Goal: Find contact information: Find contact information

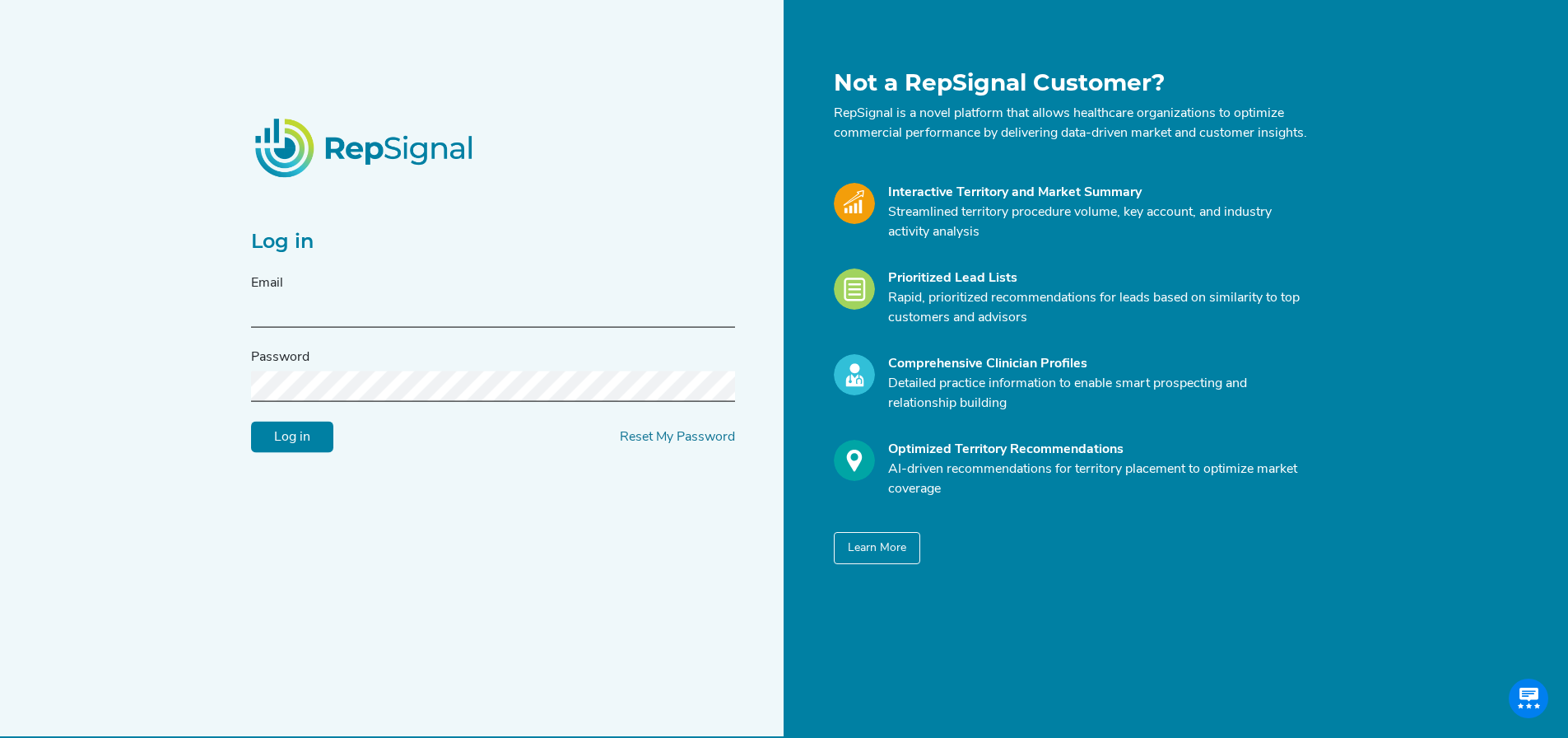
drag, startPoint x: 0, startPoint y: 0, endPoint x: 325, endPoint y: 320, distance: 456.1
click at [325, 320] on input "text" at bounding box center [493, 313] width 484 height 31
click at [251, 422] on input "Log in" at bounding box center [291, 437] width 82 height 31
click at [1533, 37] on div "Log in Email [EMAIL_ADDRESS][PERSON_NAME][DOMAIN_NAME] Password Log in Reset My…" at bounding box center [784, 384] width 1568 height 769
click at [251, 422] on input "Log in" at bounding box center [291, 437] width 82 height 31
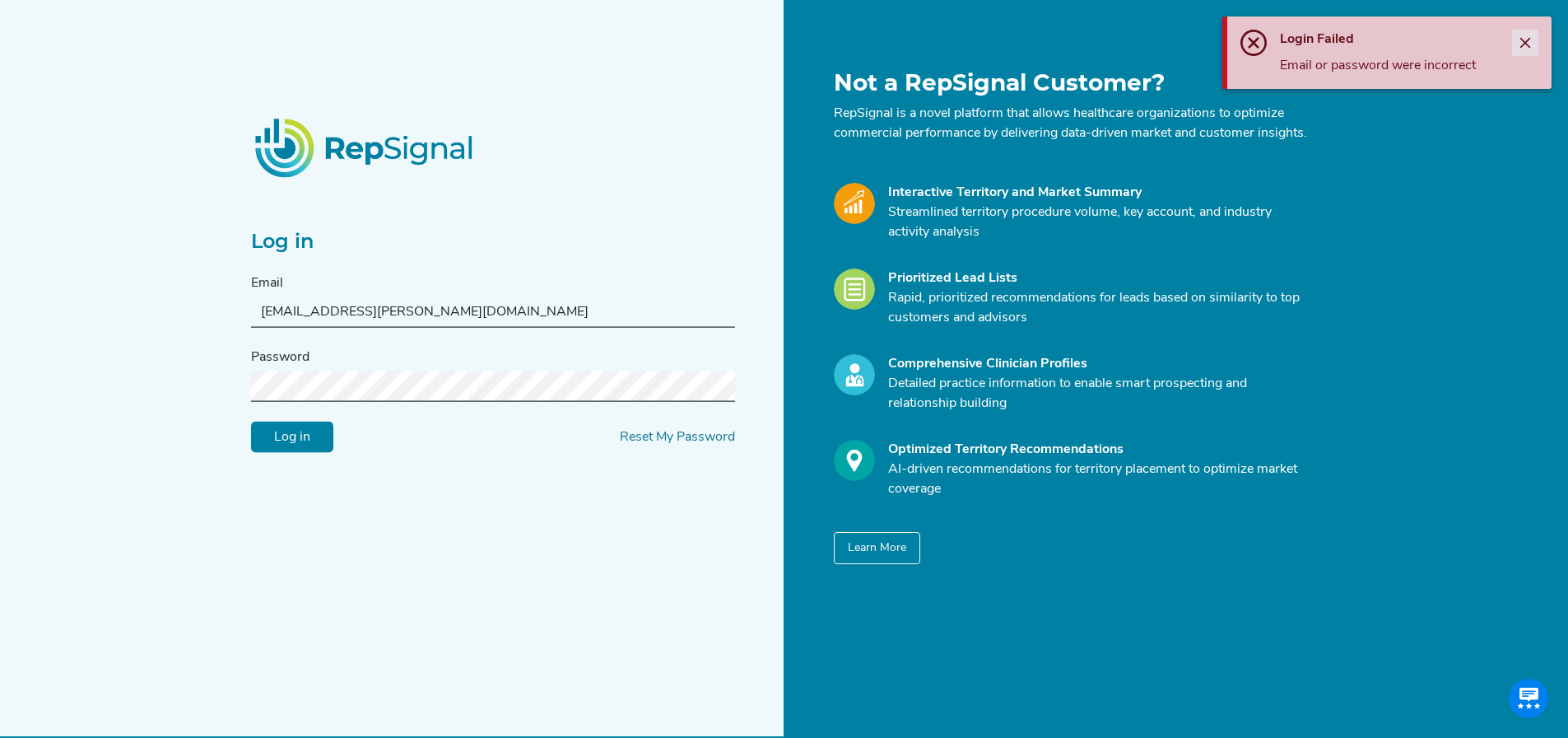
click at [1527, 36] on button "Close" at bounding box center [1525, 42] width 26 height 26
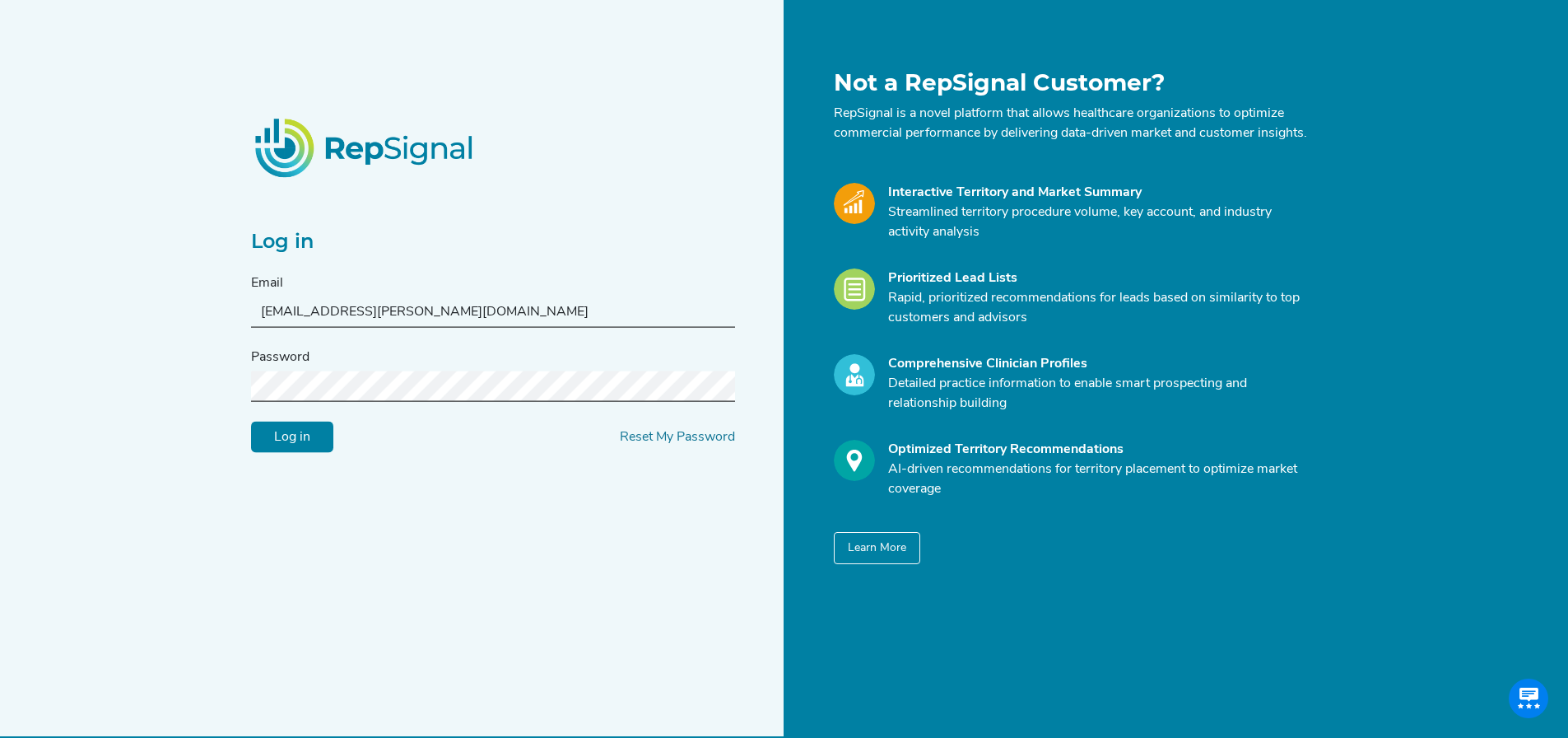
click at [453, 326] on input "[EMAIL_ADDRESS][PERSON_NAME][DOMAIN_NAME]" at bounding box center [493, 313] width 484 height 31
drag, startPoint x: 442, startPoint y: 317, endPoint x: 176, endPoint y: 308, distance: 266.2
click at [176, 311] on div "Log in Email [EMAIL_ADDRESS][PERSON_NAME][DOMAIN_NAME] Password Log in Reset My…" at bounding box center [784, 384] width 1568 height 769
paste input "[PERSON_NAME].[PERSON_NAME]"
type input "[PERSON_NAME][EMAIL_ADDRESS][PERSON_NAME][DOMAIN_NAME]"
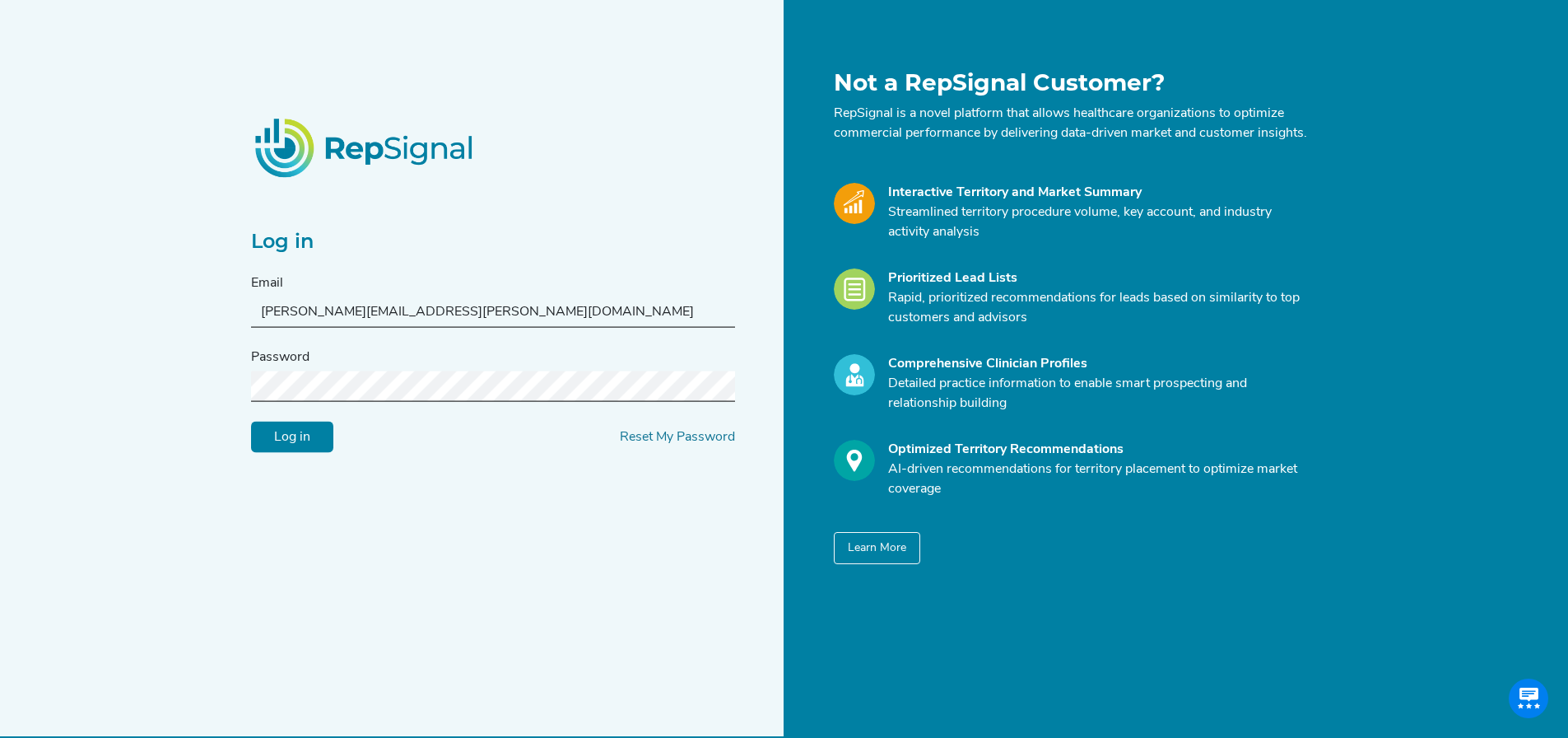
click at [149, 394] on div "Log in Email joseph.e.lontai@medtronic.com Password Log in Reset My Password No…" at bounding box center [784, 384] width 1568 height 769
click at [262, 443] on input "Log in" at bounding box center [291, 437] width 82 height 31
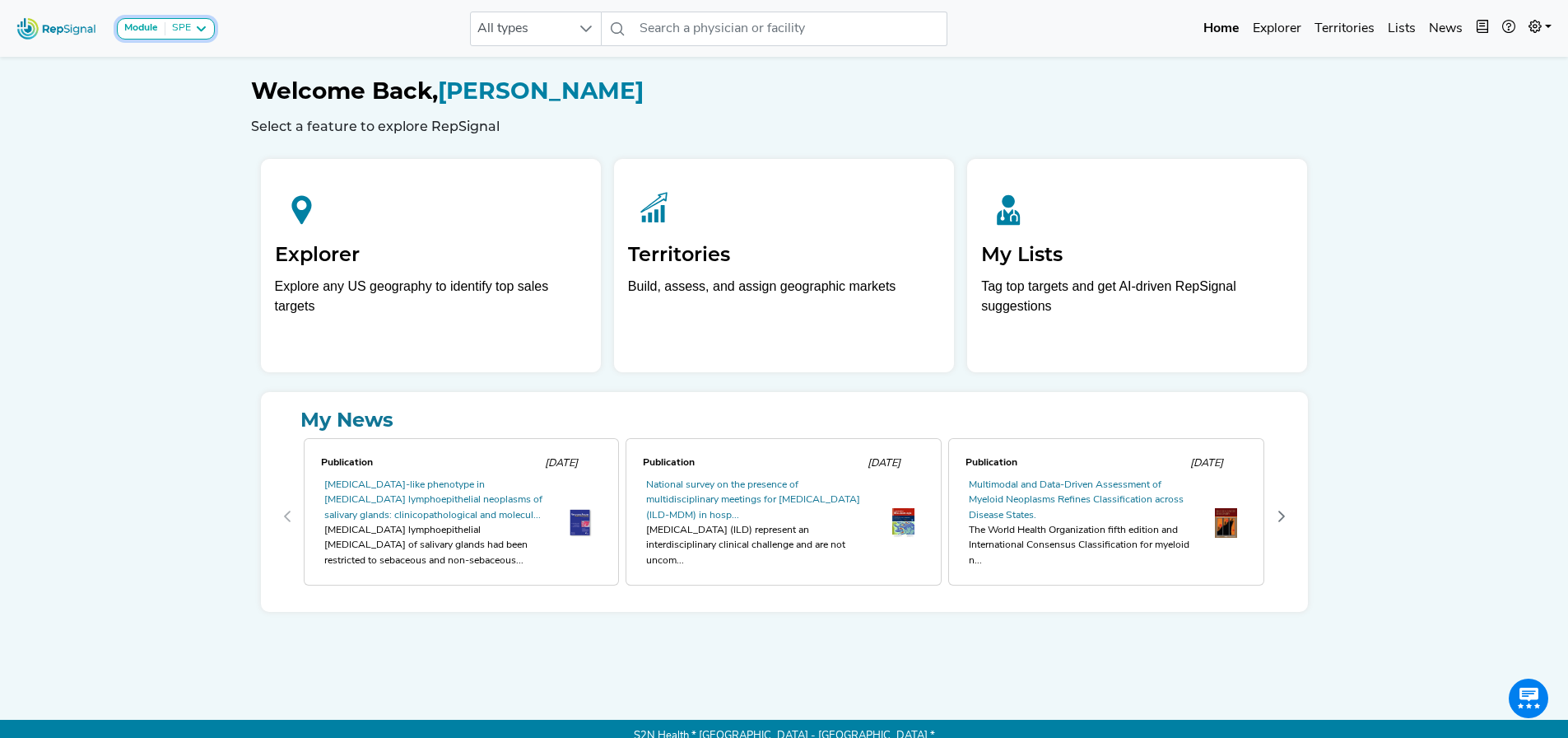
click at [203, 29] on icon at bounding box center [201, 29] width 14 height 14
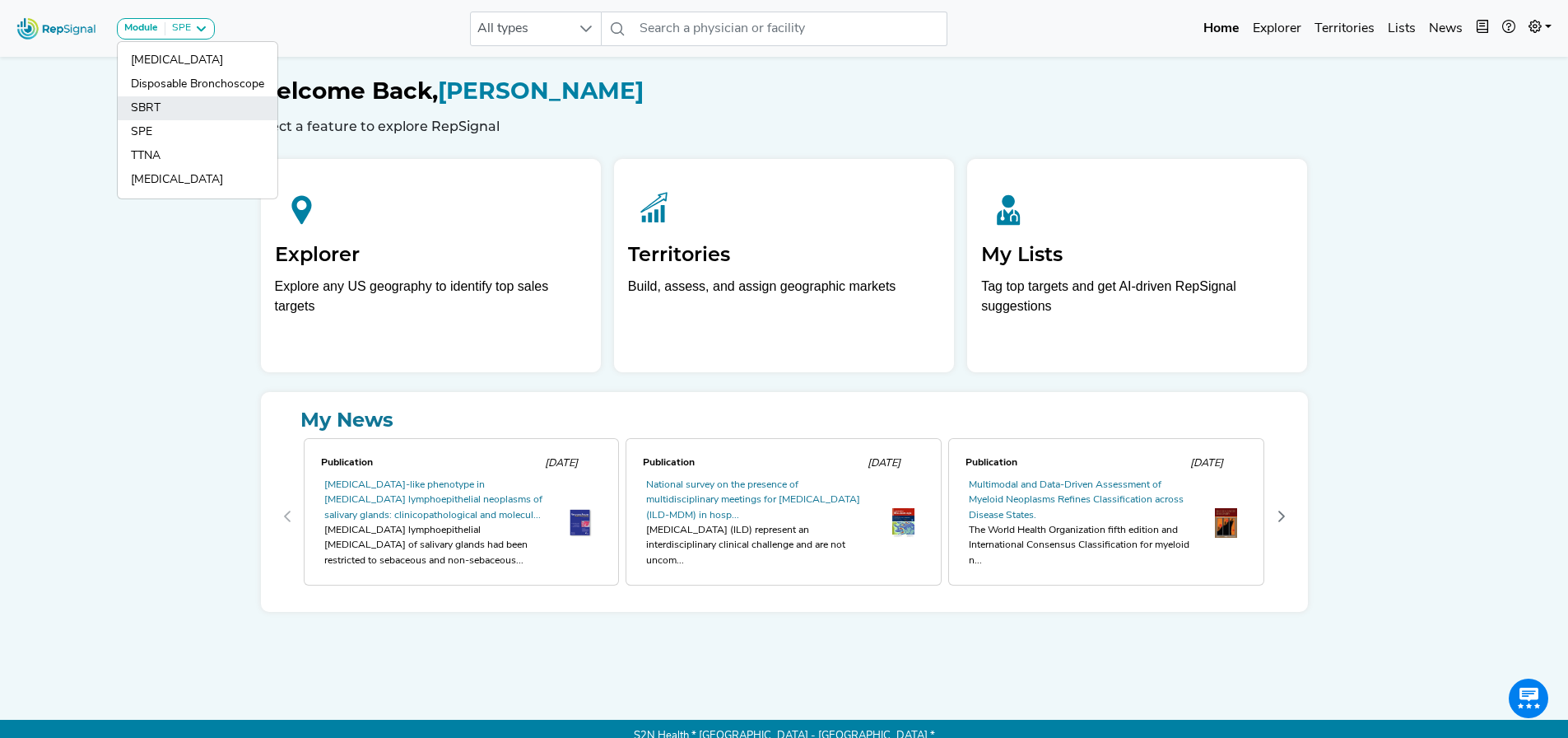
click at [165, 106] on link "SBRT" at bounding box center [198, 108] width 160 height 24
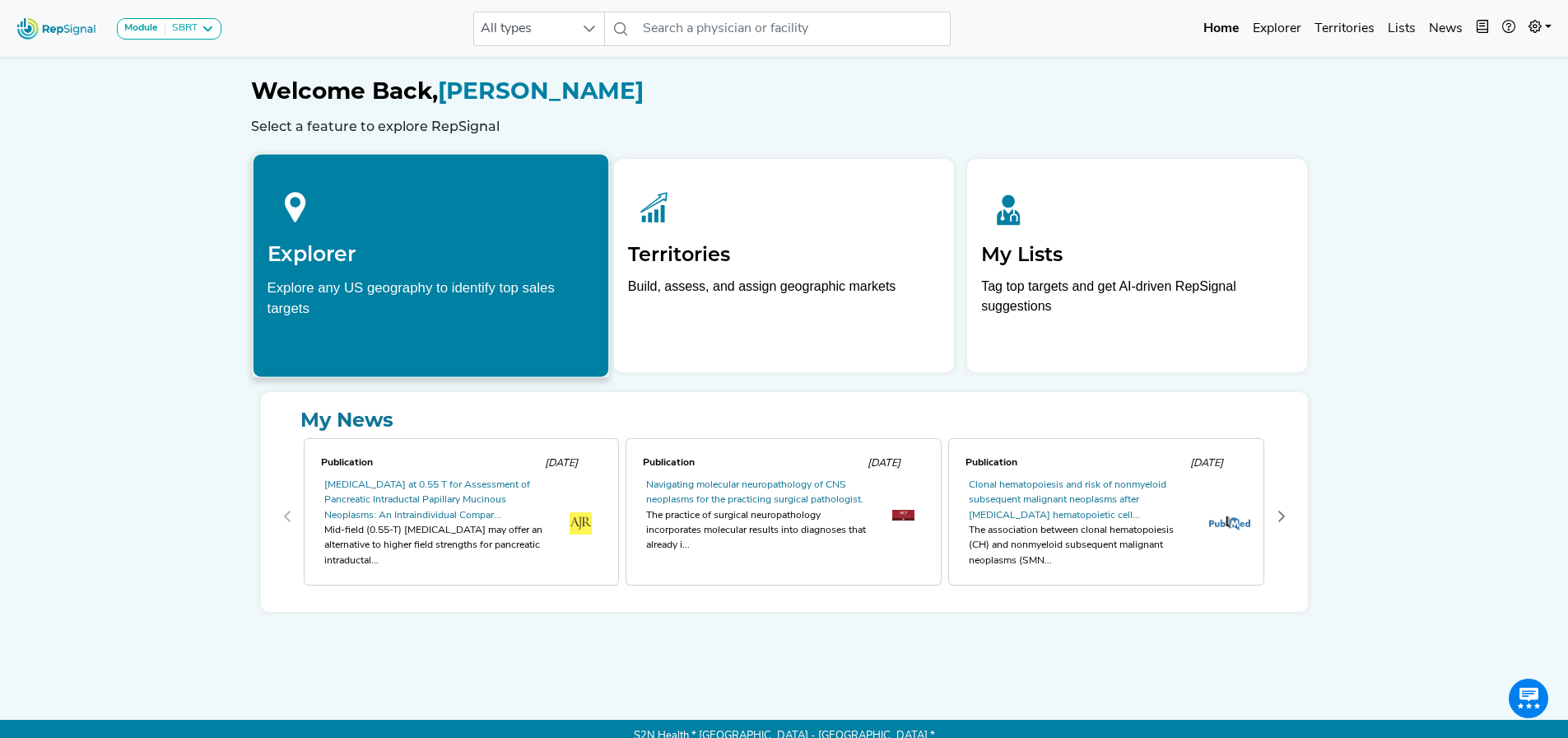
click at [387, 229] on div at bounding box center [431, 205] width 328 height 73
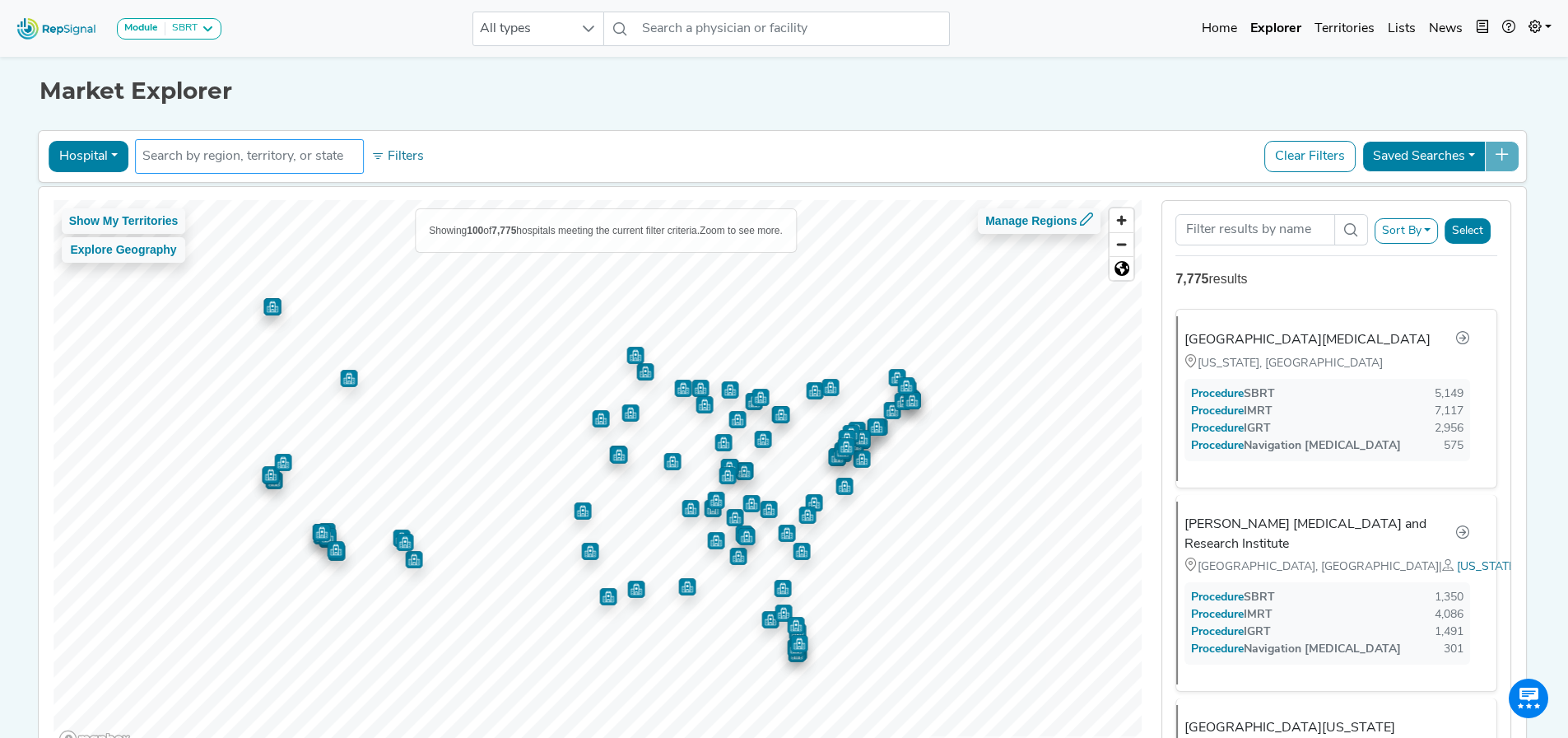
click at [282, 157] on input "text" at bounding box center [250, 156] width 214 height 19
click at [130, 224] on button "Show My Territories" at bounding box center [123, 221] width 124 height 25
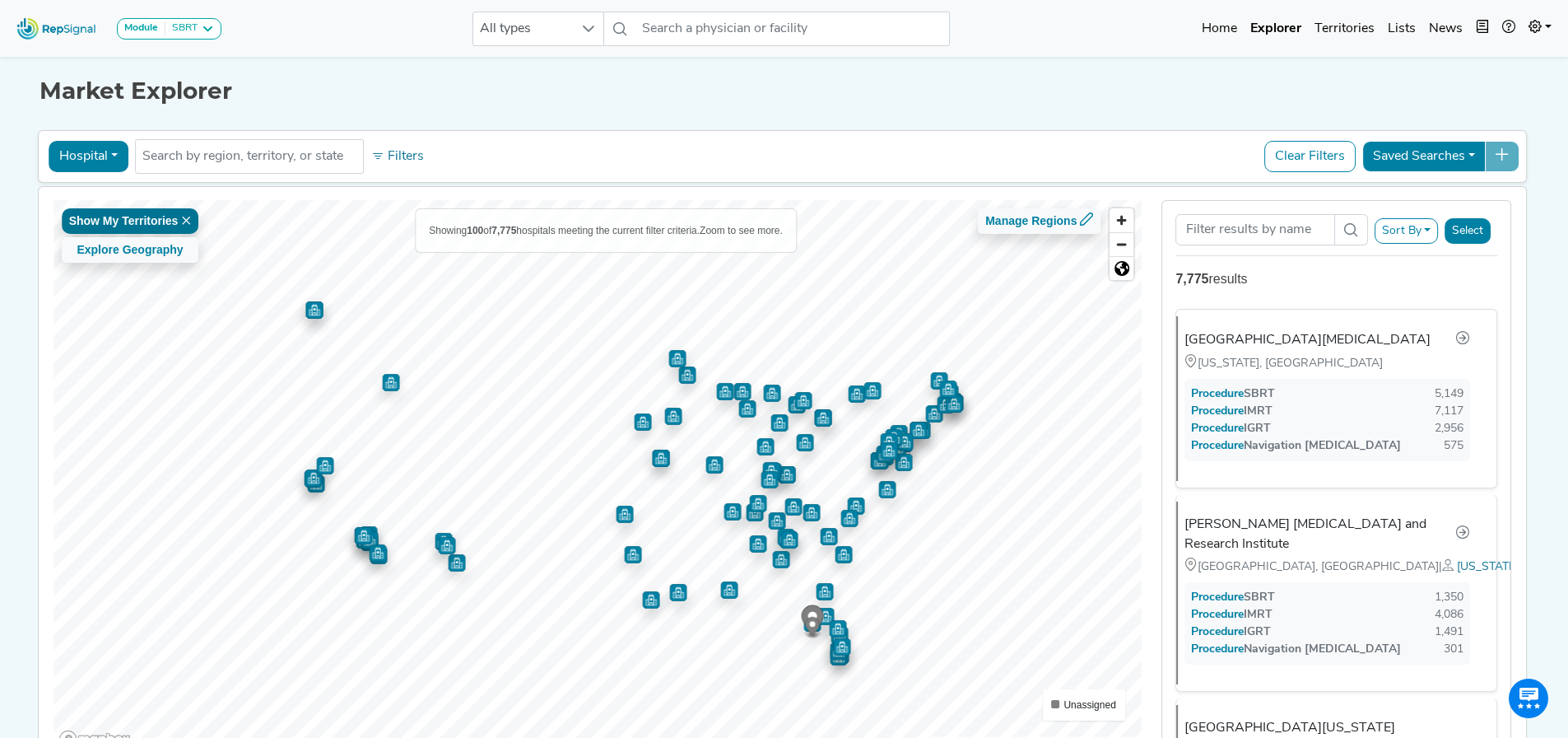
click at [189, 220] on icon at bounding box center [186, 221] width 10 height 10
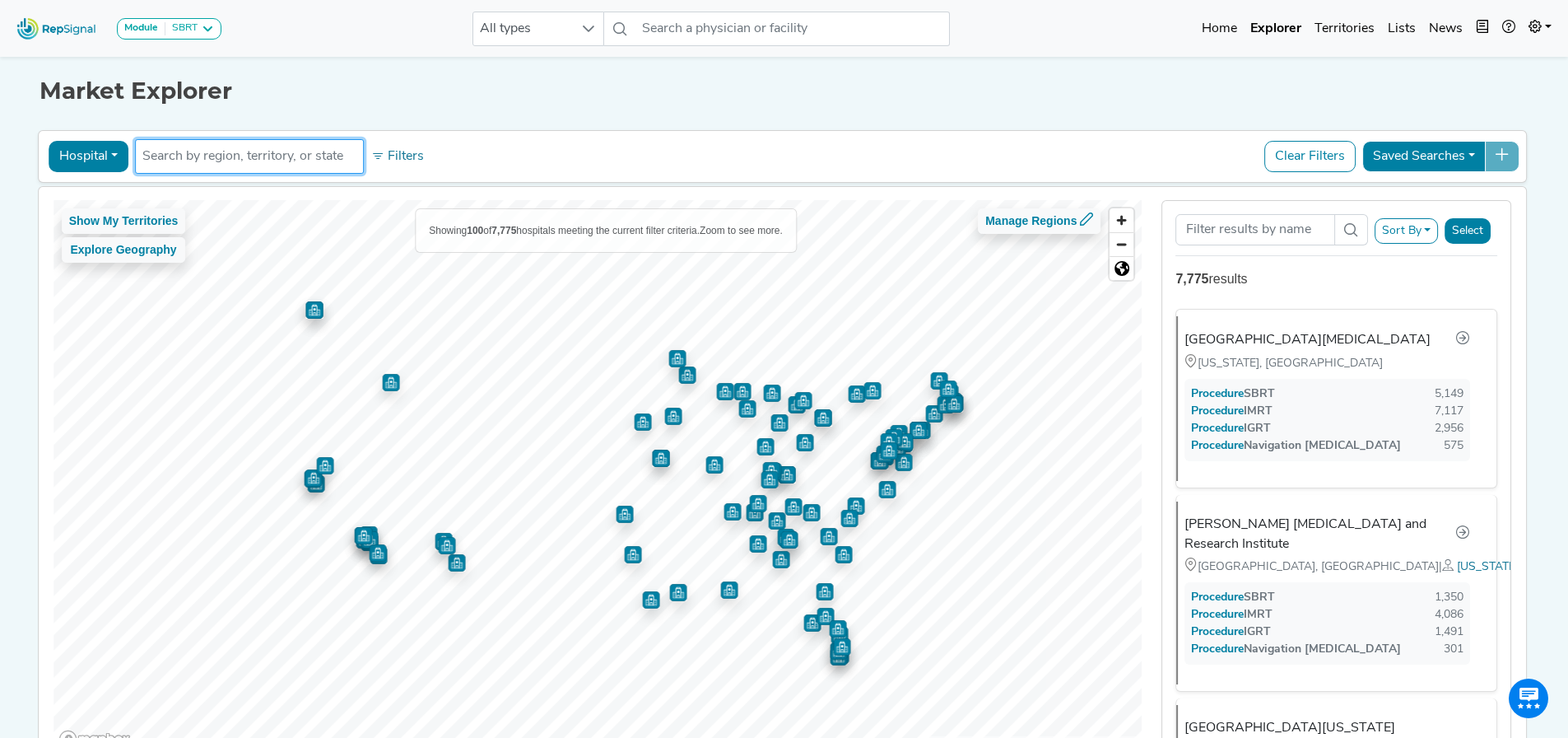
click at [205, 160] on input "text" at bounding box center [250, 156] width 214 height 19
type input "utah"
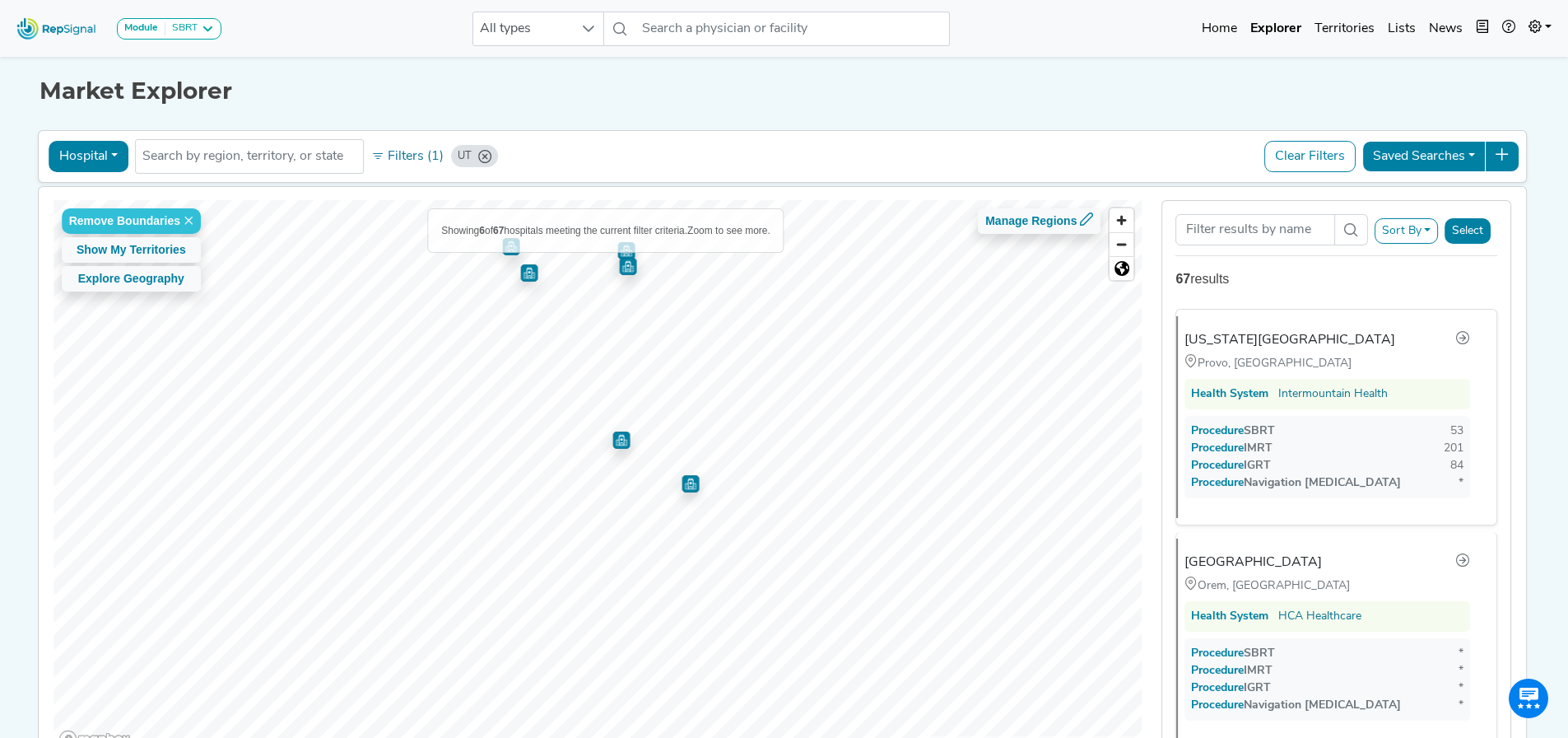
click at [616, 444] on img "Map marker" at bounding box center [621, 440] width 17 height 17
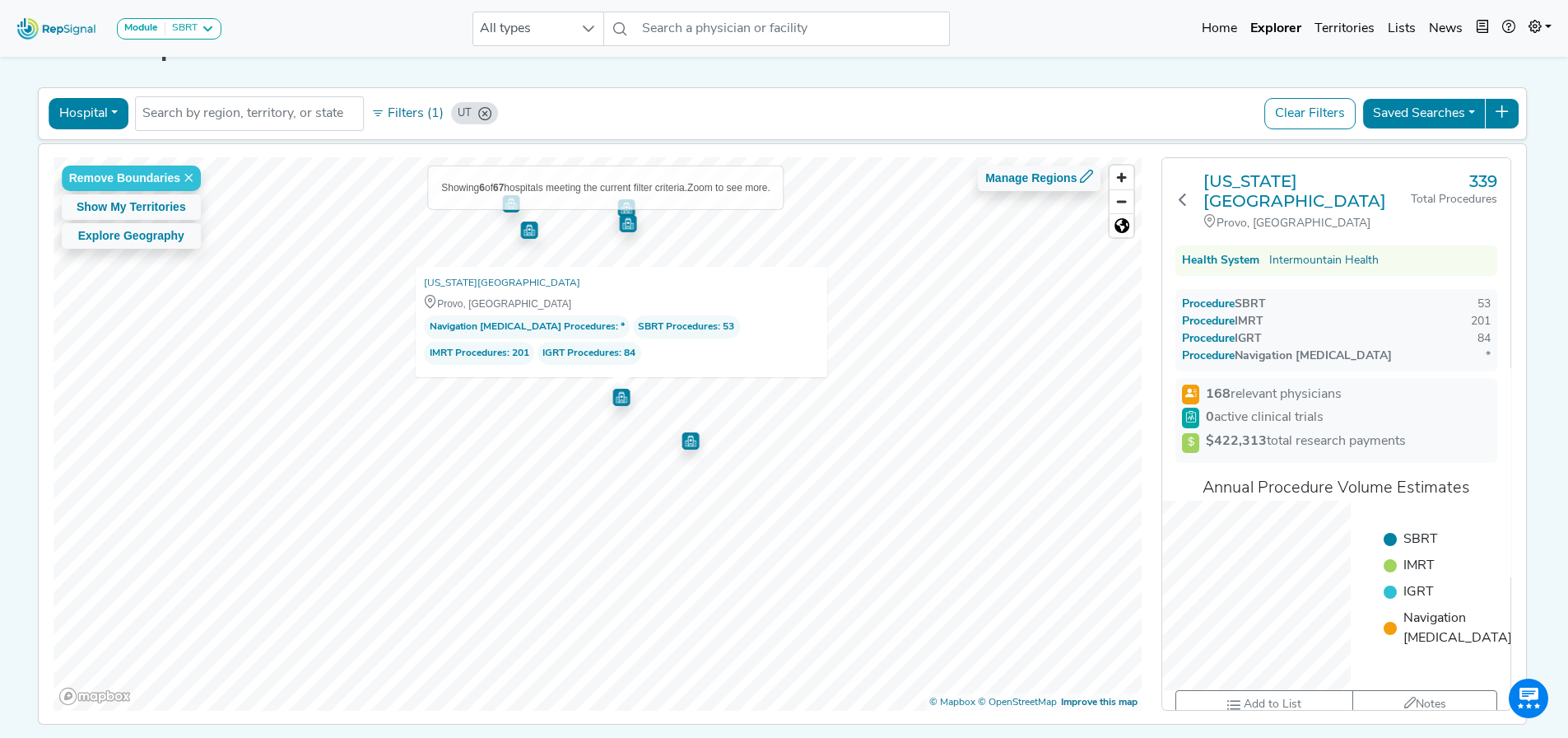
scroll to position [111, 0]
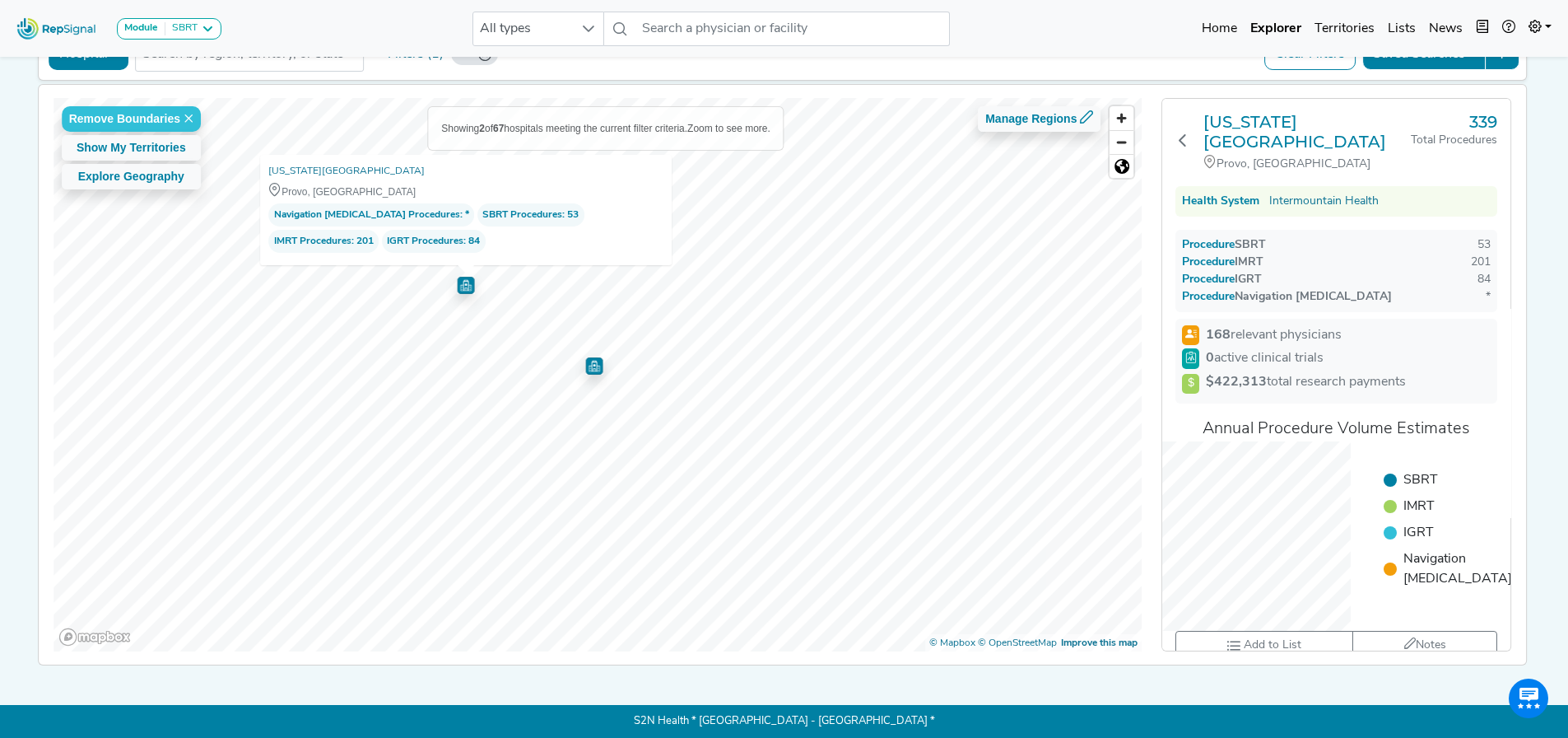
click at [1217, 239] on span "Procedure" at bounding box center [1217, 245] width 37 height 13
click at [544, 25] on span "All types" at bounding box center [523, 29] width 98 height 33
click at [370, 25] on div "Module SBRT Bronchoscopy Disposable Bronchoscope SBRT SPE TTNA Thoracic Surgery…" at bounding box center [784, 28] width 1568 height 43
click at [305, 164] on link "[US_STATE][GEOGRAPHIC_DATA]" at bounding box center [346, 171] width 156 height 16
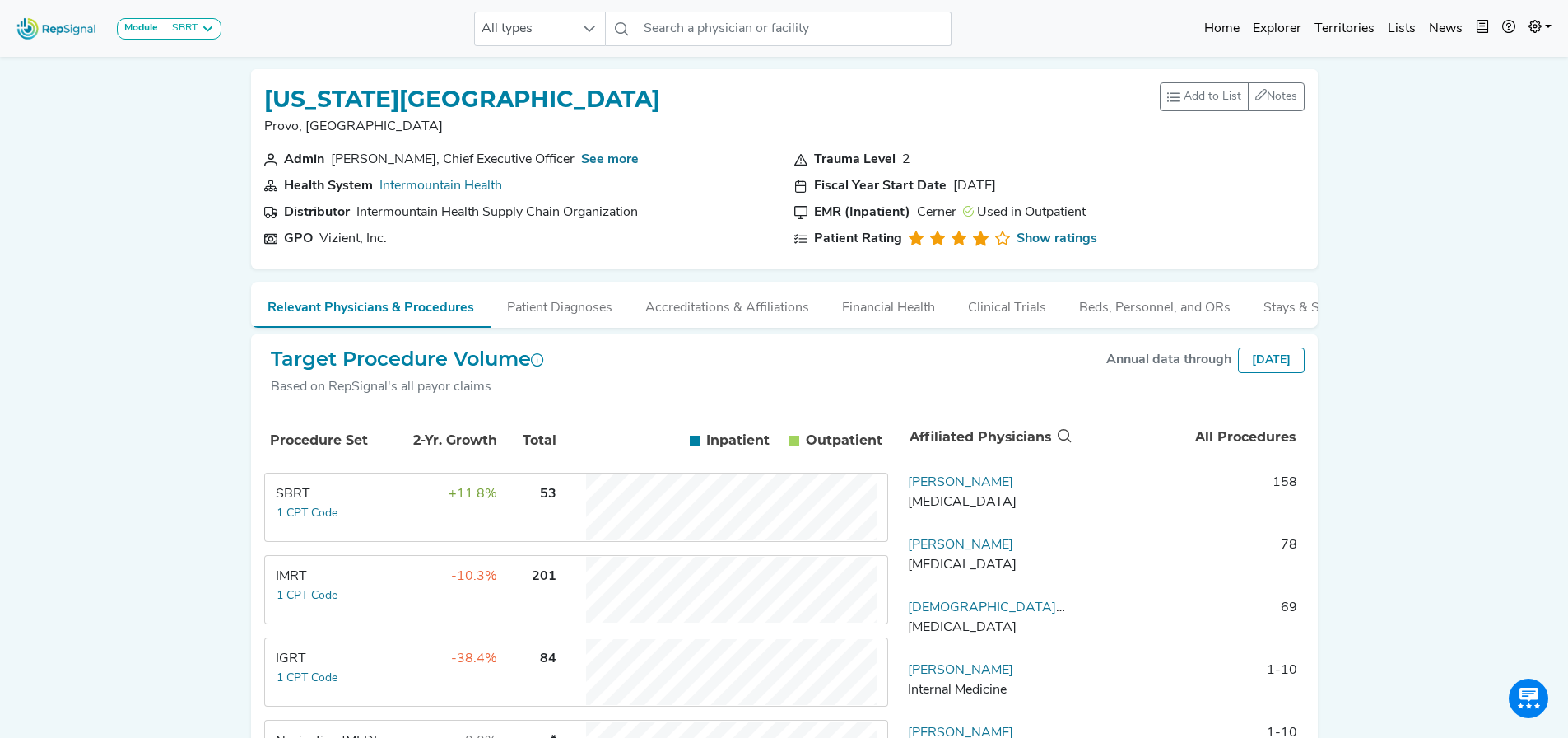
scroll to position [162, 0]
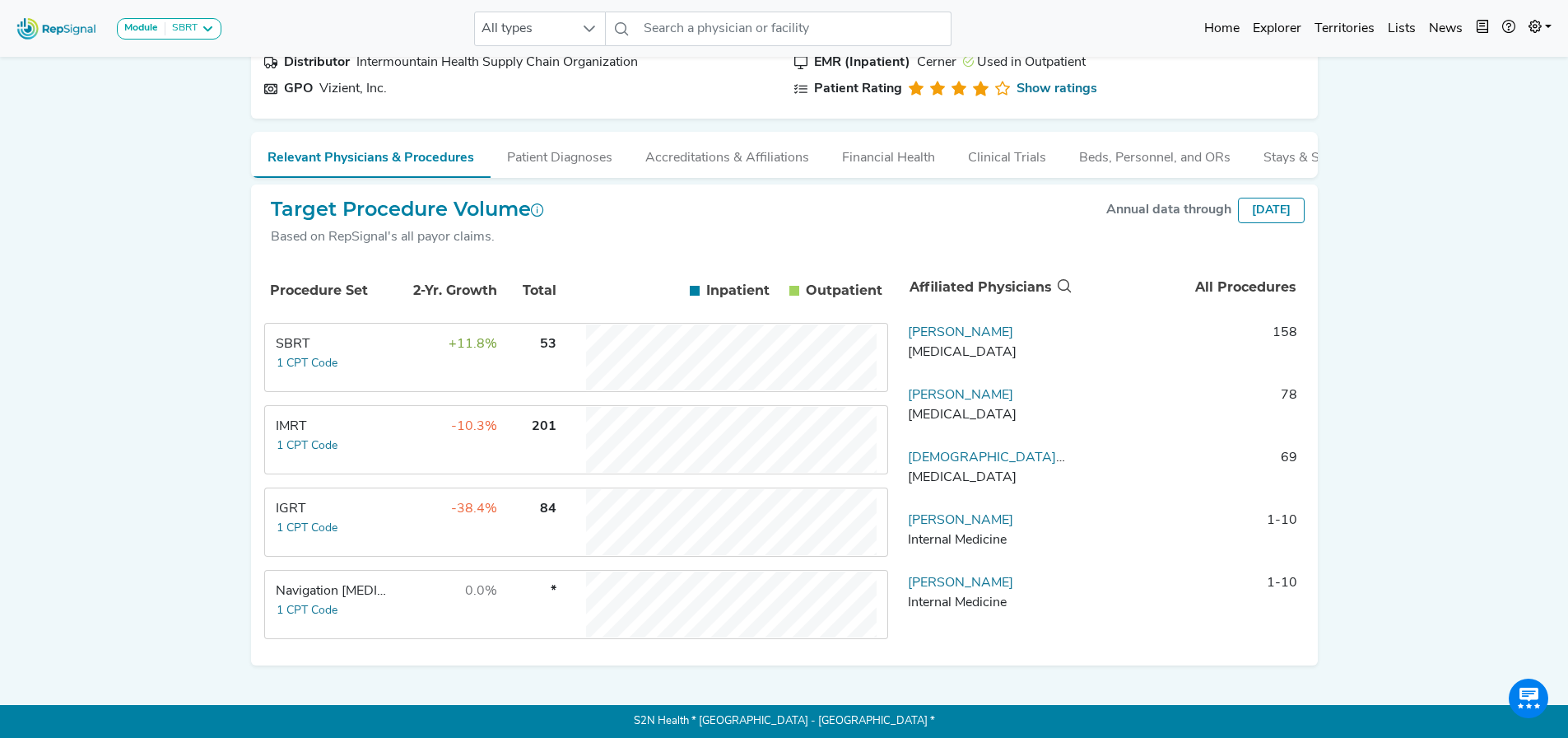
click at [292, 508] on div "IGRT" at bounding box center [332, 508] width 113 height 19
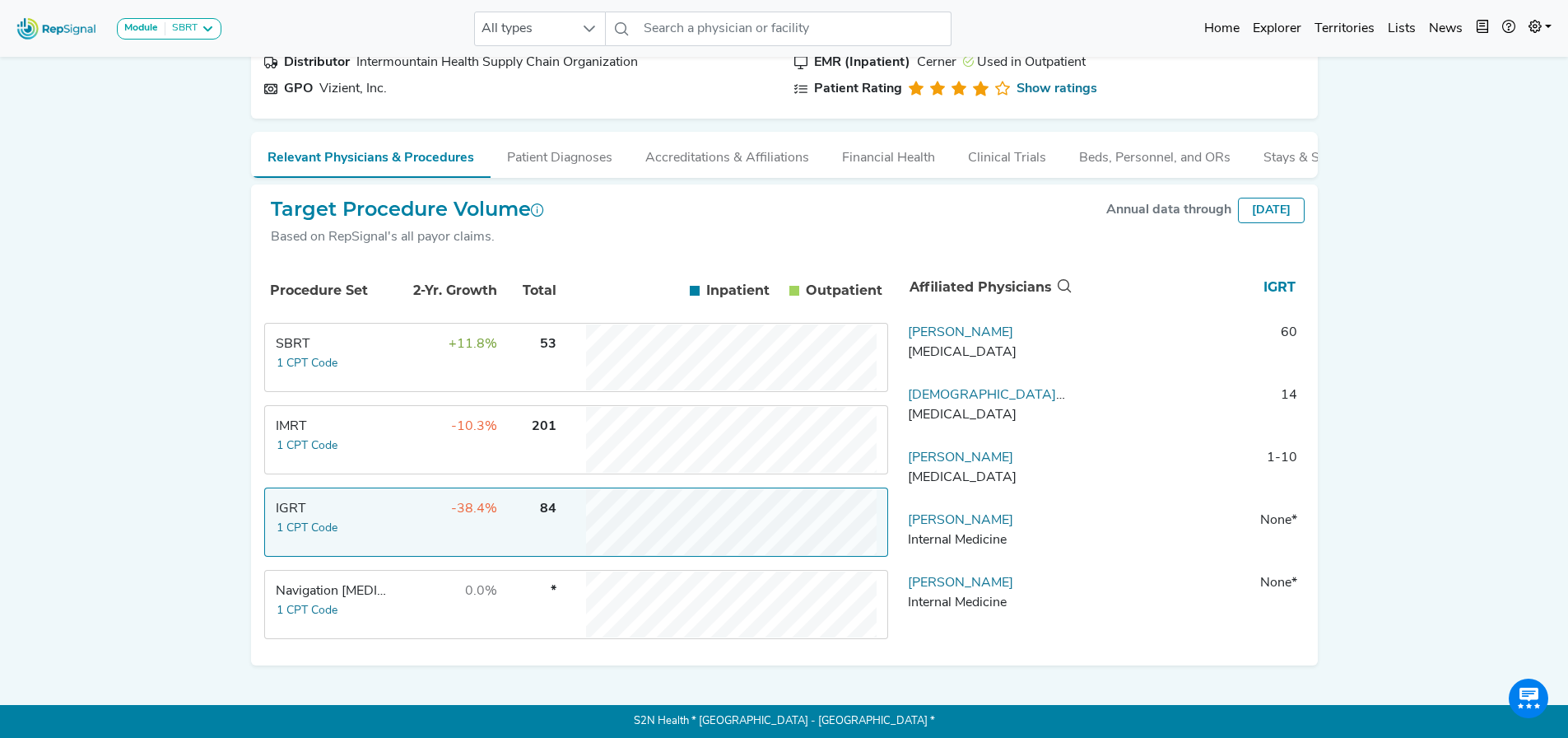
click at [299, 341] on div "SBRT" at bounding box center [332, 344] width 113 height 19
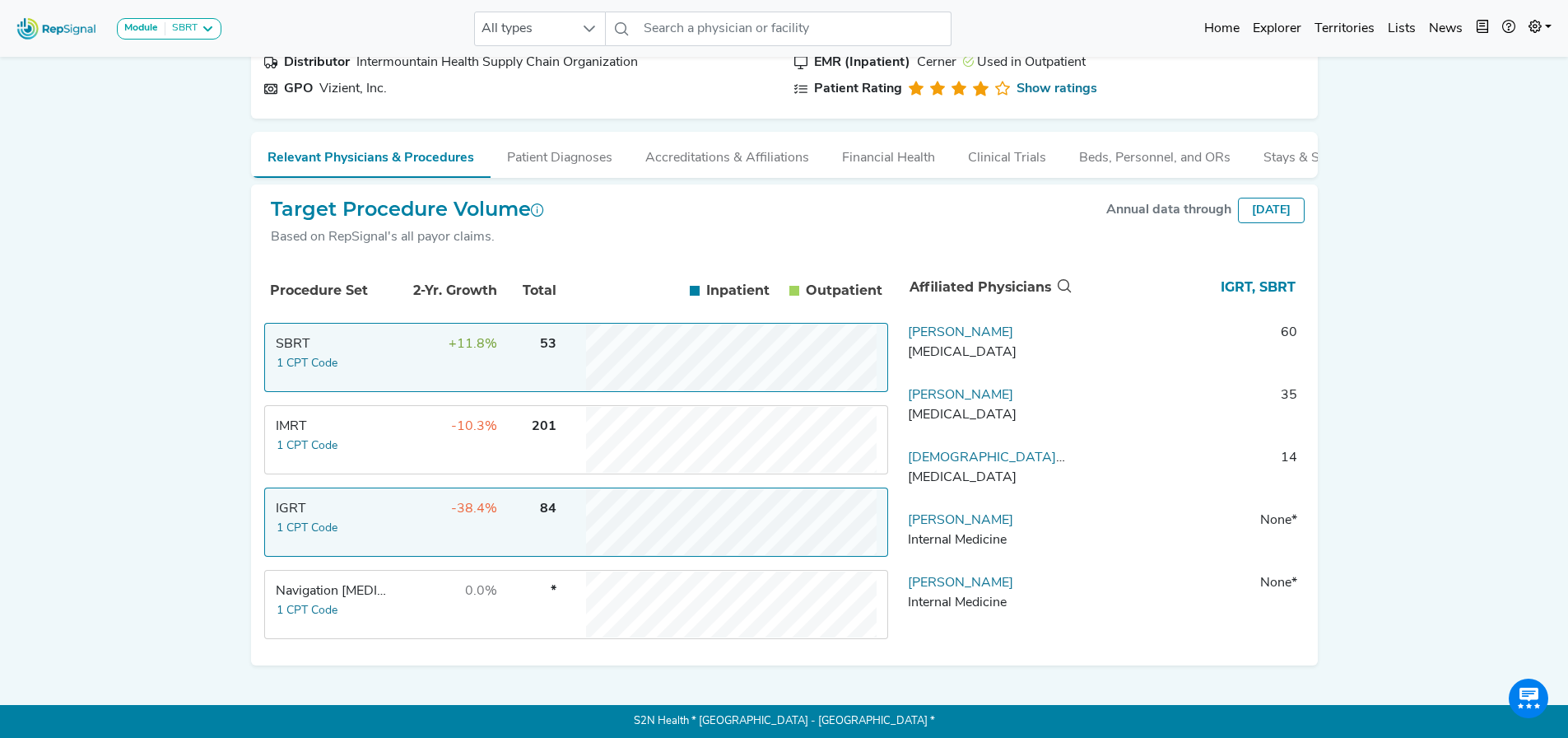
click at [306, 423] on div "IMRT" at bounding box center [332, 426] width 113 height 19
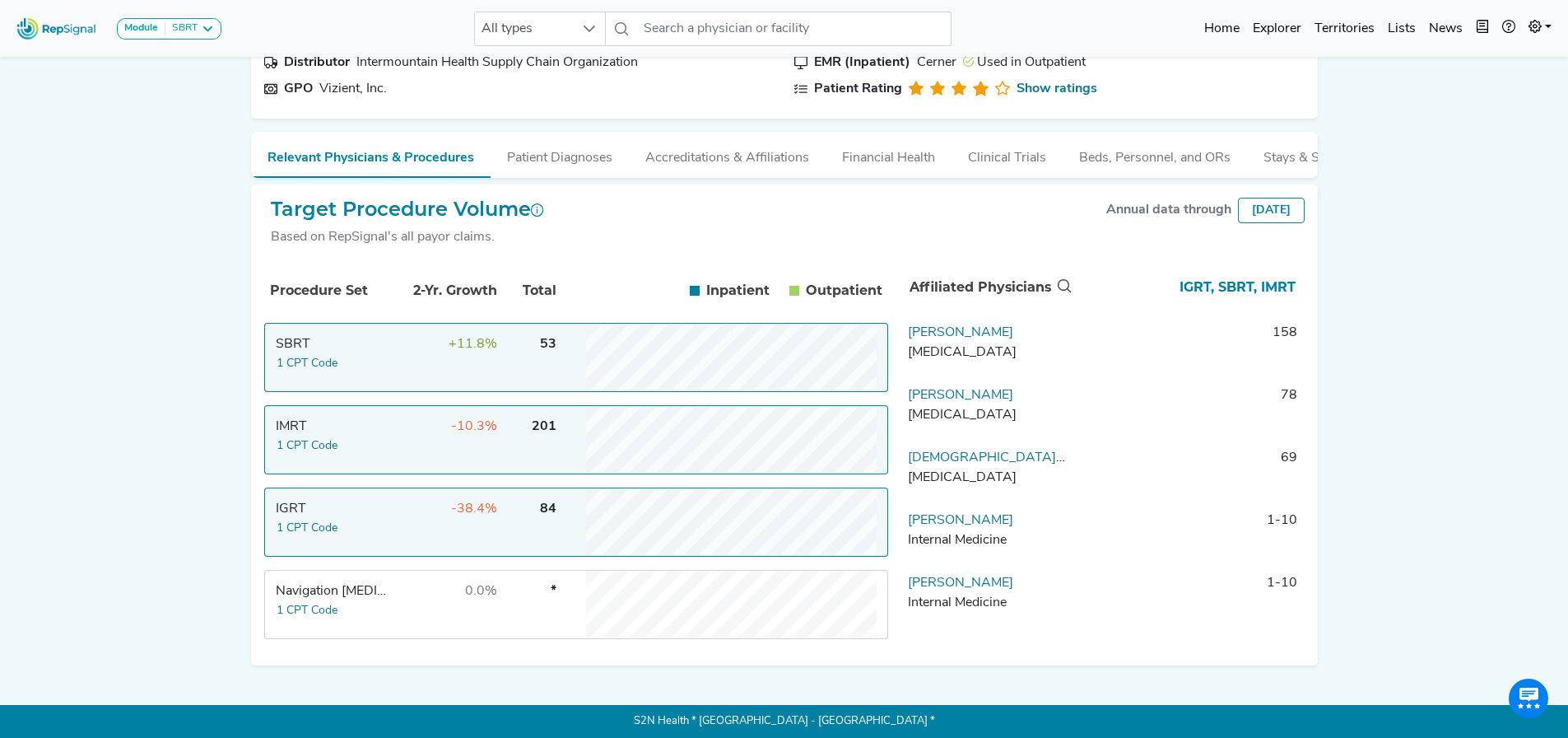
click at [292, 431] on div "IMRT" at bounding box center [332, 426] width 113 height 19
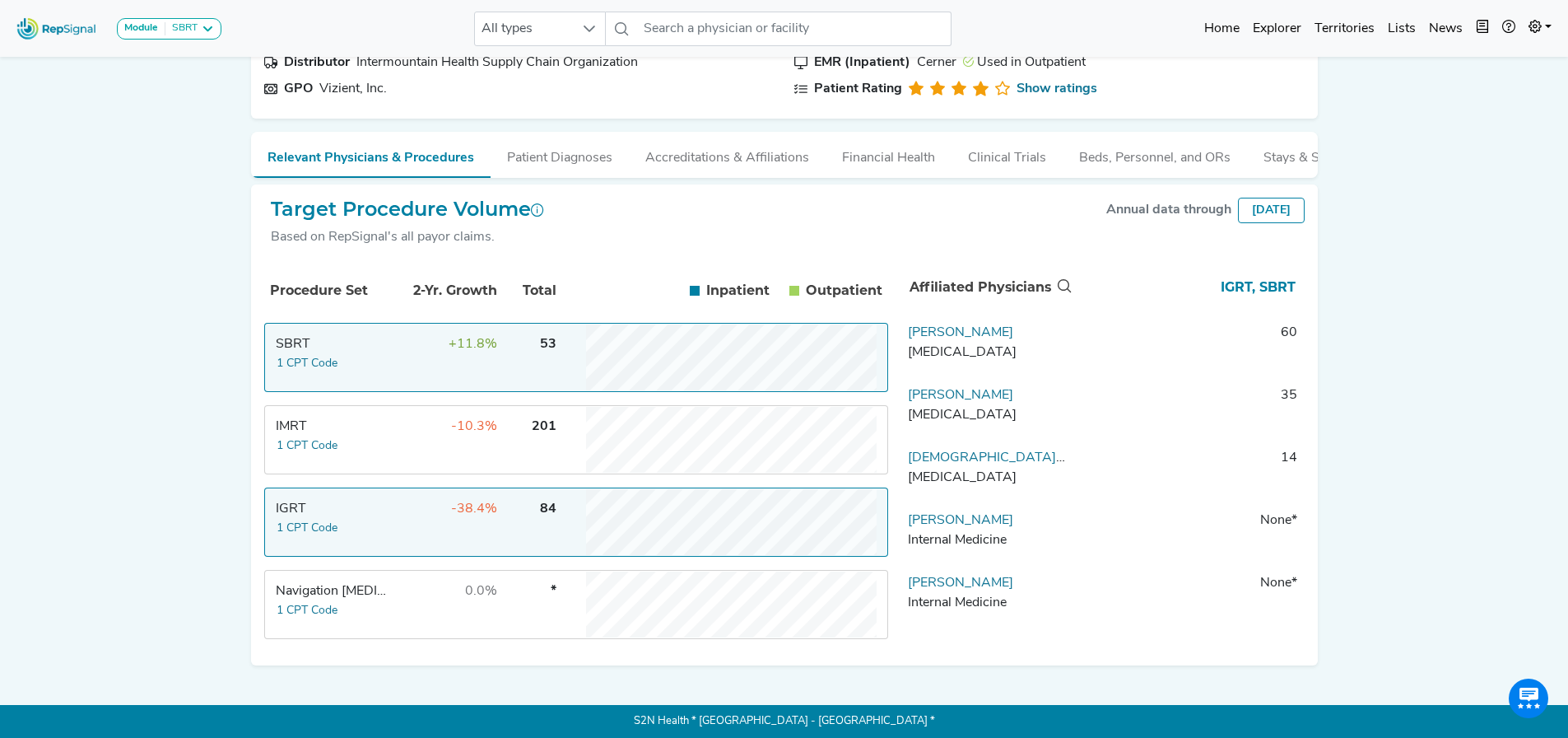
click at [296, 513] on div "IGRT" at bounding box center [332, 508] width 113 height 19
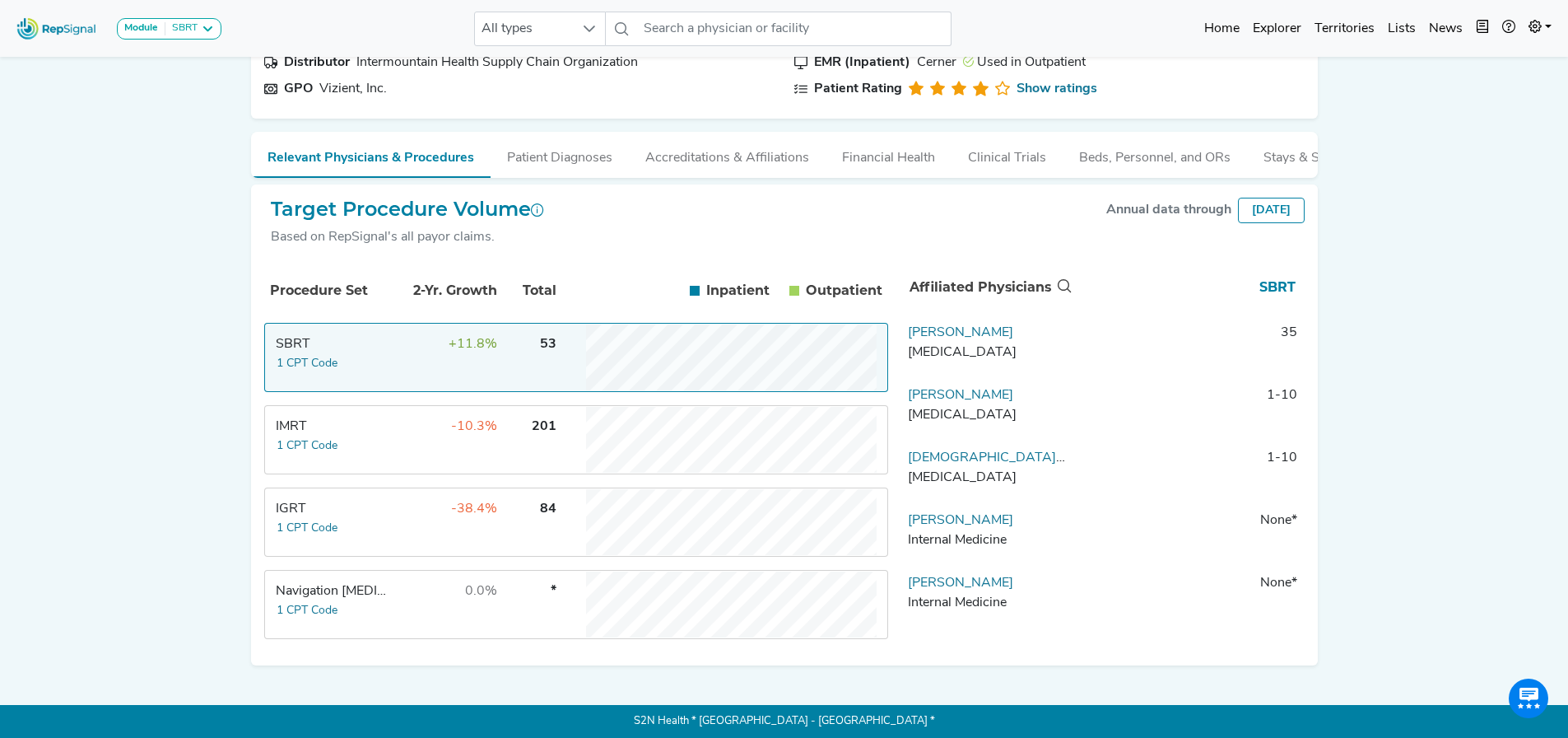
click at [310, 349] on div "SBRT" at bounding box center [332, 344] width 113 height 19
click at [953, 331] on link "[PERSON_NAME]" at bounding box center [960, 333] width 105 height 14
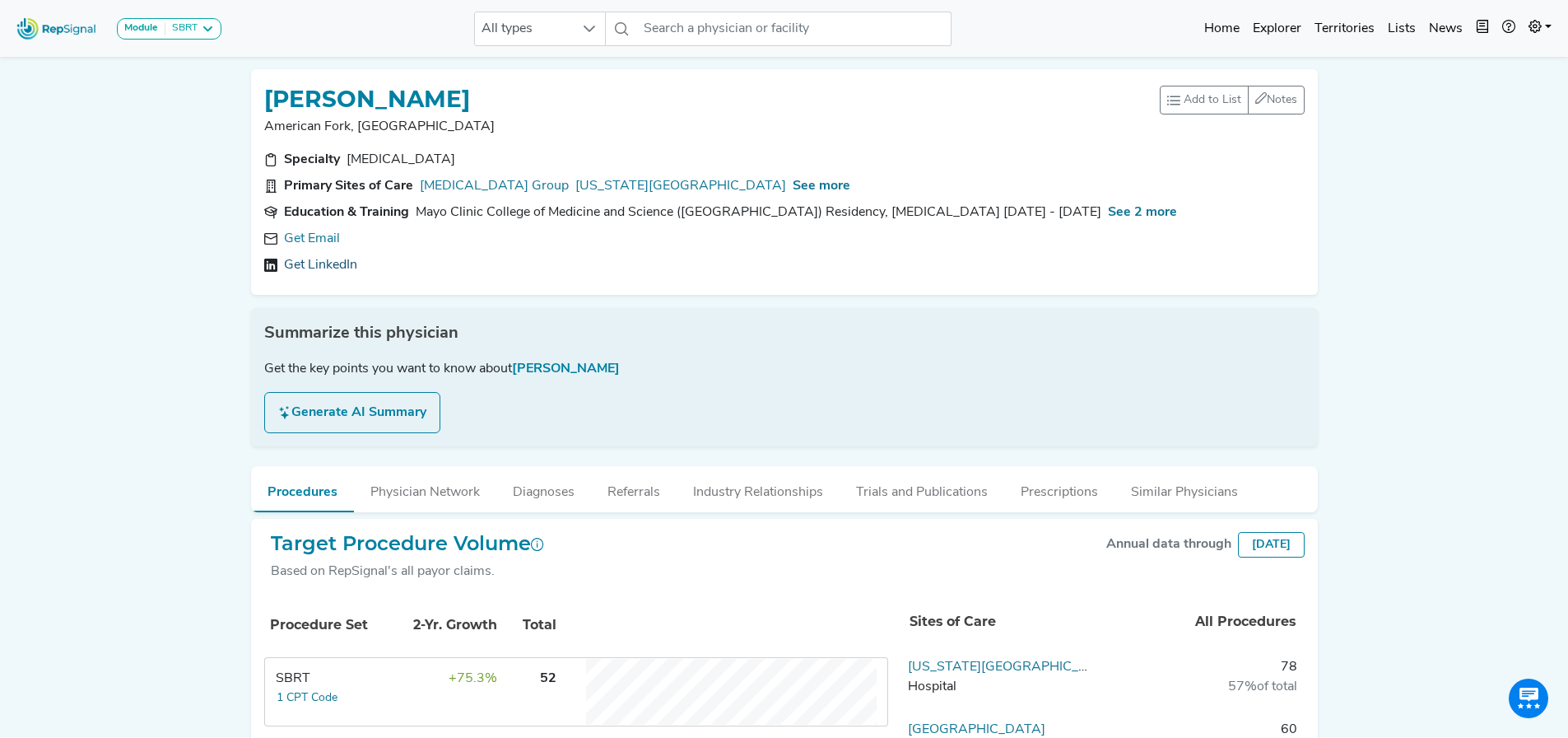
click at [347, 265] on link "Get LinkedIn" at bounding box center [321, 265] width 73 height 19
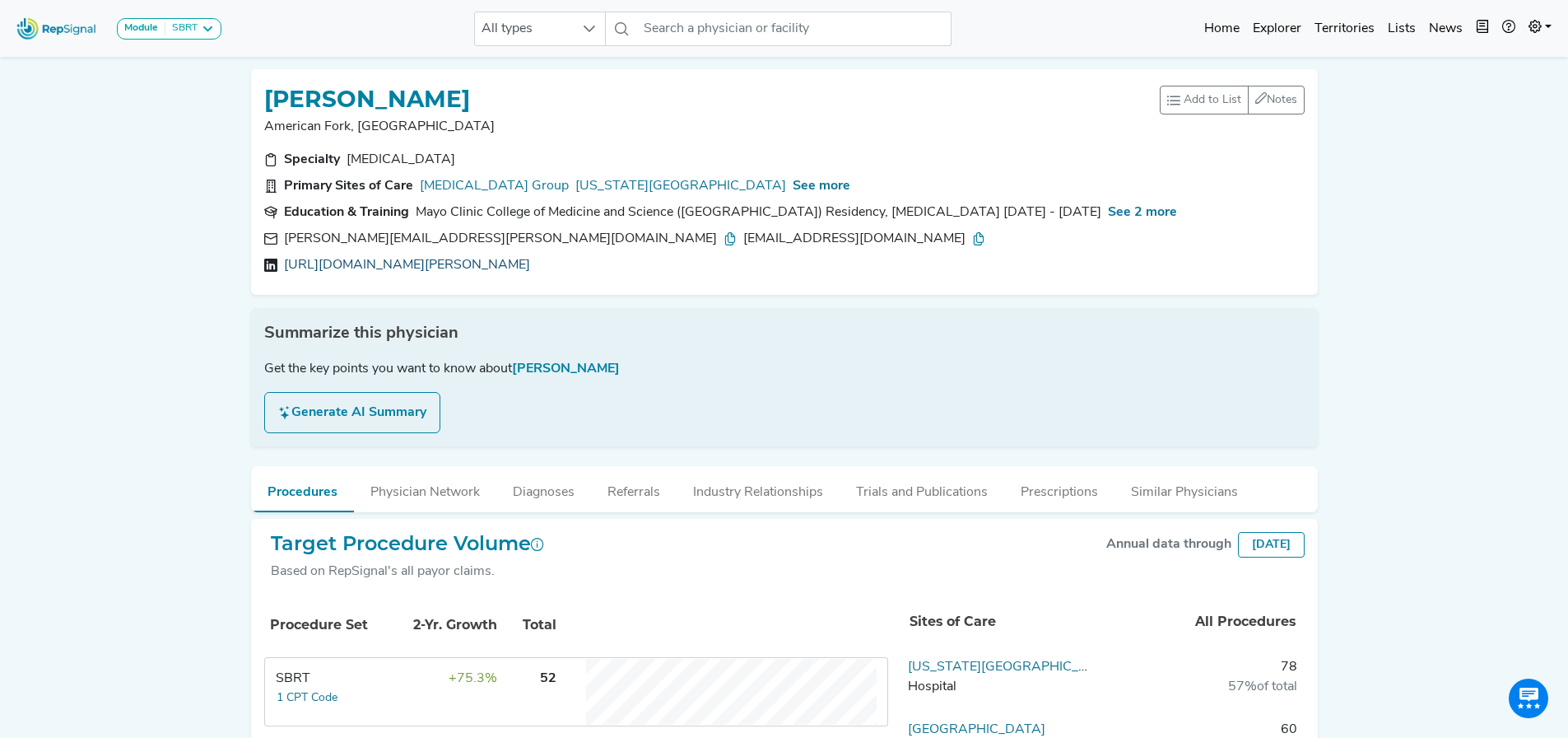
click at [511, 266] on link "[URL][DOMAIN_NAME][PERSON_NAME]" at bounding box center [407, 265] width 246 height 19
click at [410, 261] on link "[URL][DOMAIN_NAME][PERSON_NAME]" at bounding box center [407, 265] width 246 height 19
drag, startPoint x: 507, startPoint y: 93, endPoint x: 272, endPoint y: 102, distance: 235.2
click at [272, 102] on div "[PERSON_NAME]" at bounding box center [712, 97] width 896 height 31
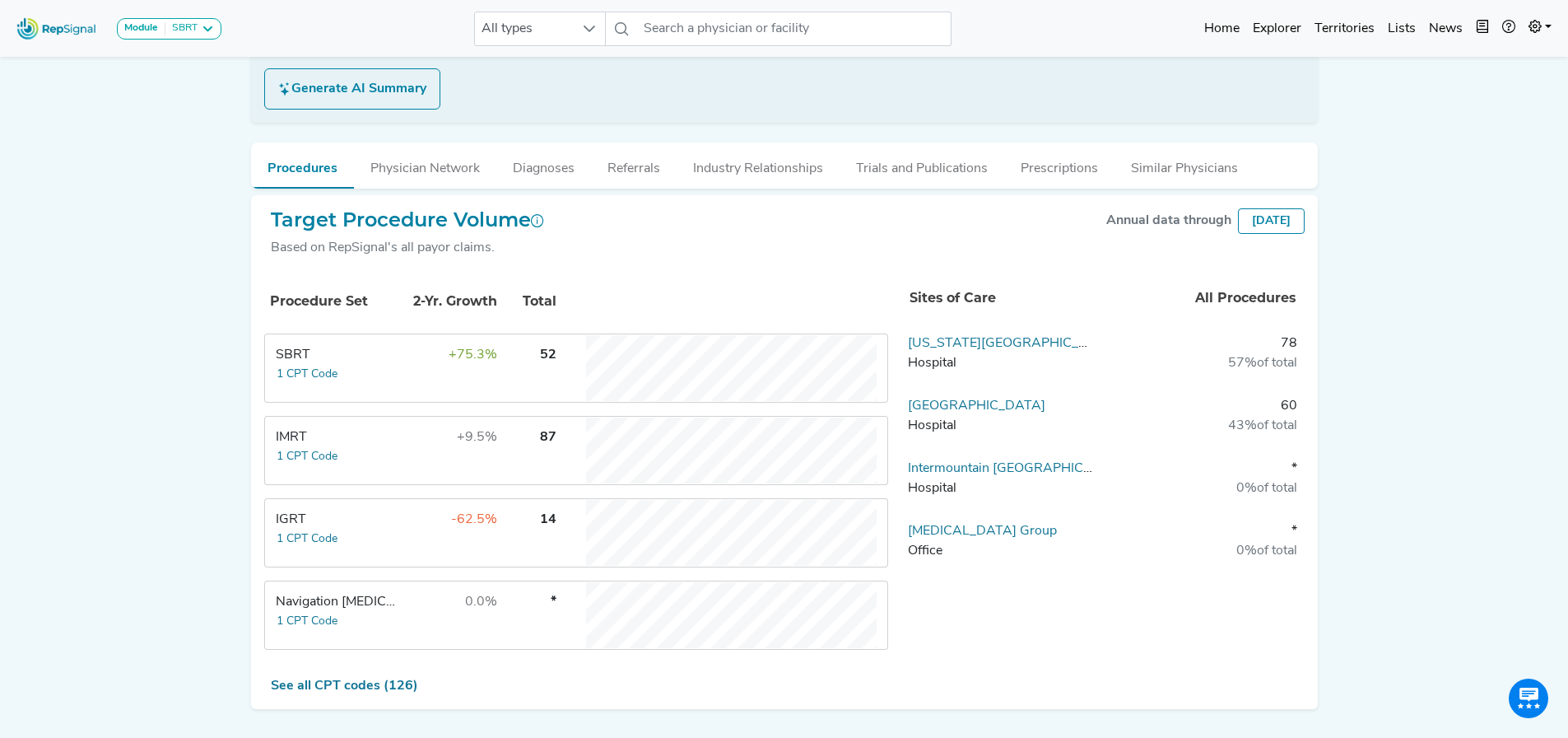
scroll to position [330, 0]
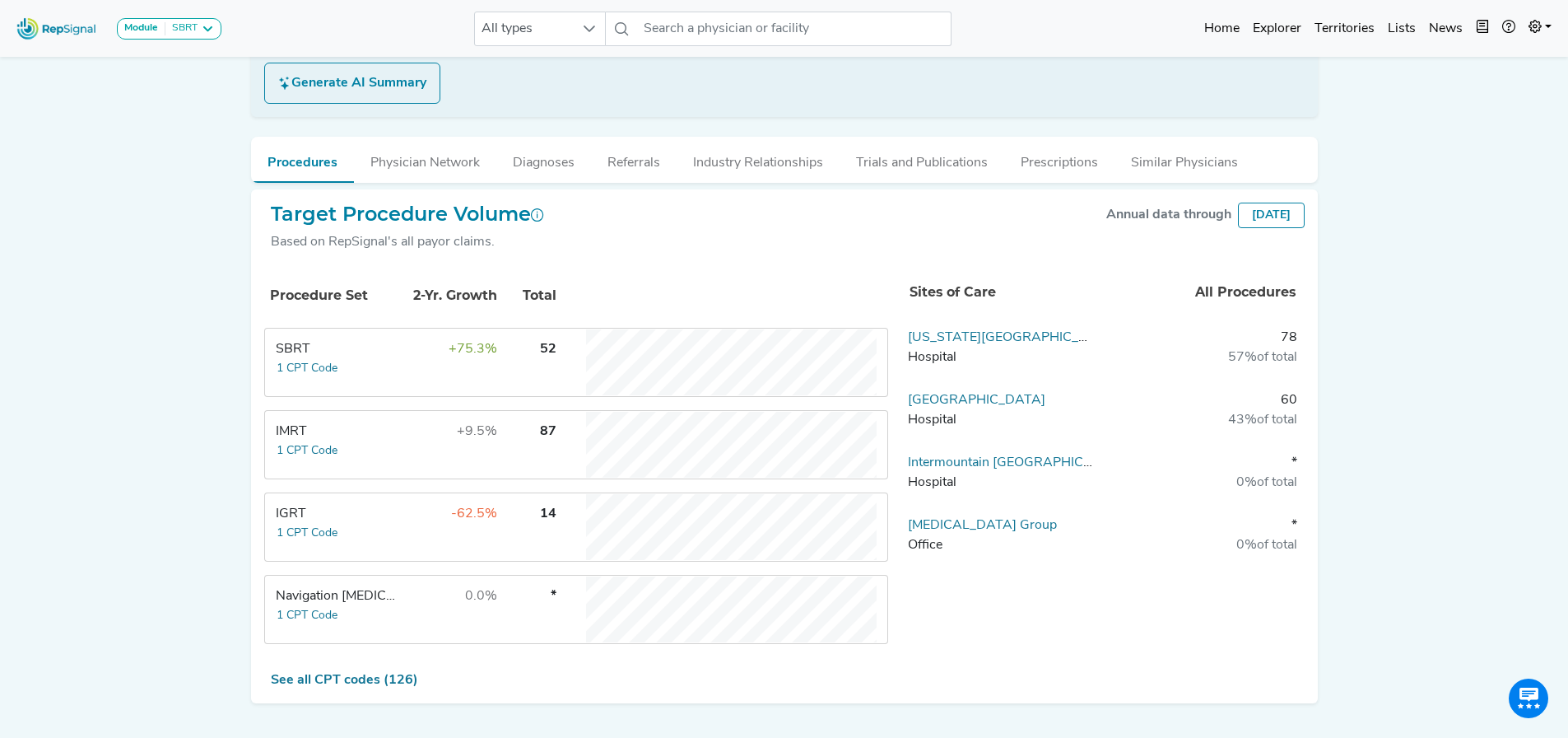
click at [296, 343] on div "SBRT" at bounding box center [338, 349] width 123 height 19
